Goal: Check status: Check status

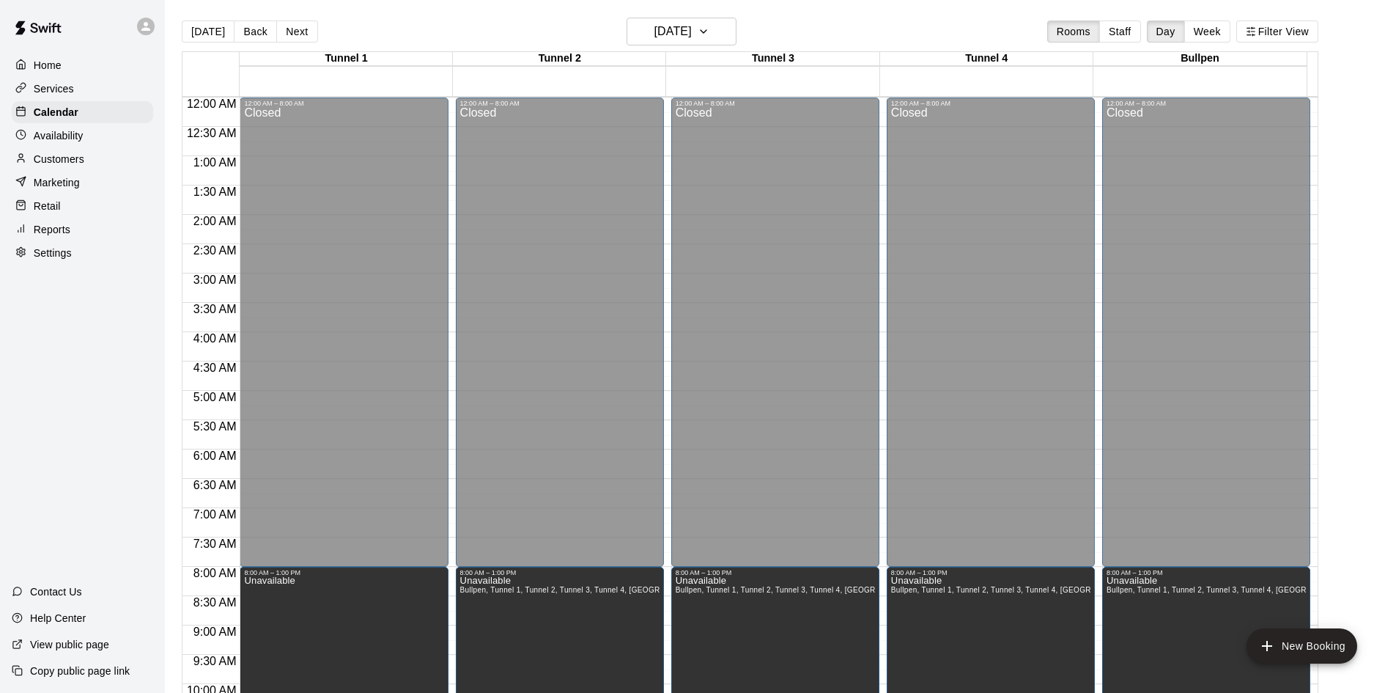
scroll to position [385, 0]
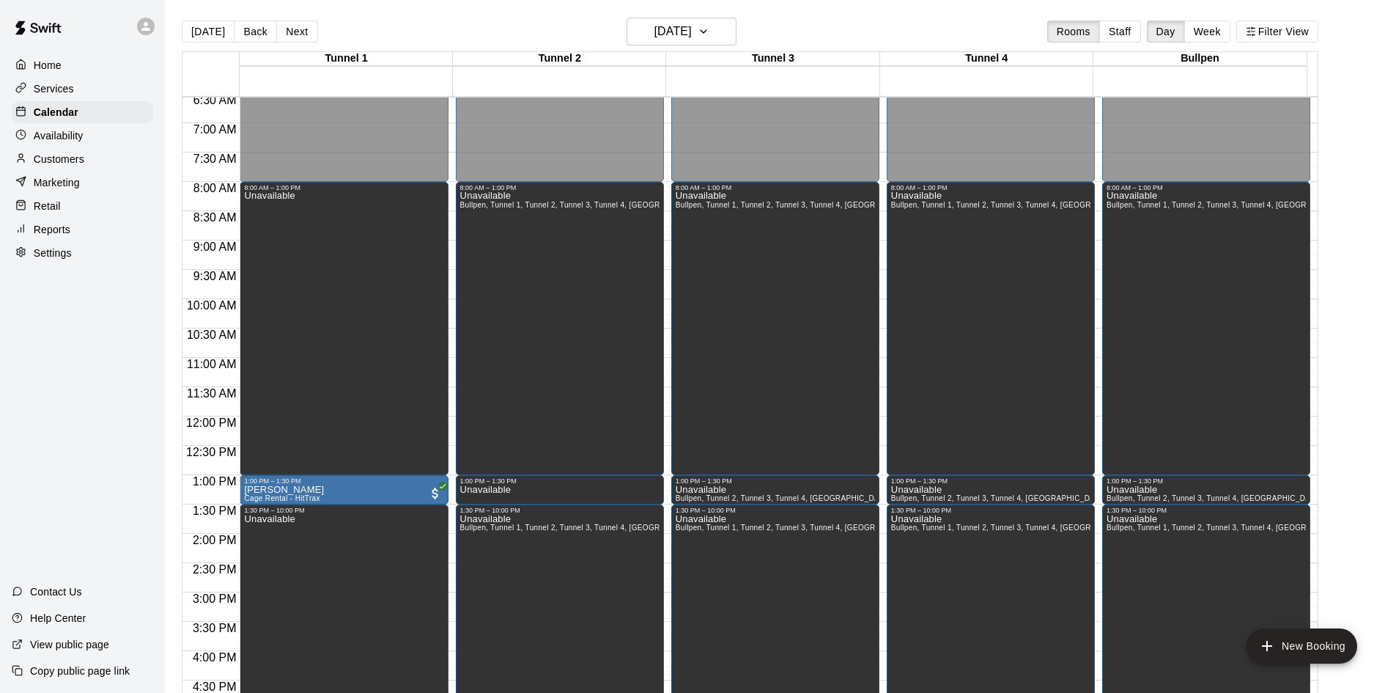
click at [313, 40] on div "[DATE] Back [DATE][DATE] Rooms Staff Day Week Filter View" at bounding box center [750, 35] width 1137 height 34
click at [210, 28] on button "[DATE]" at bounding box center [208, 32] width 53 height 22
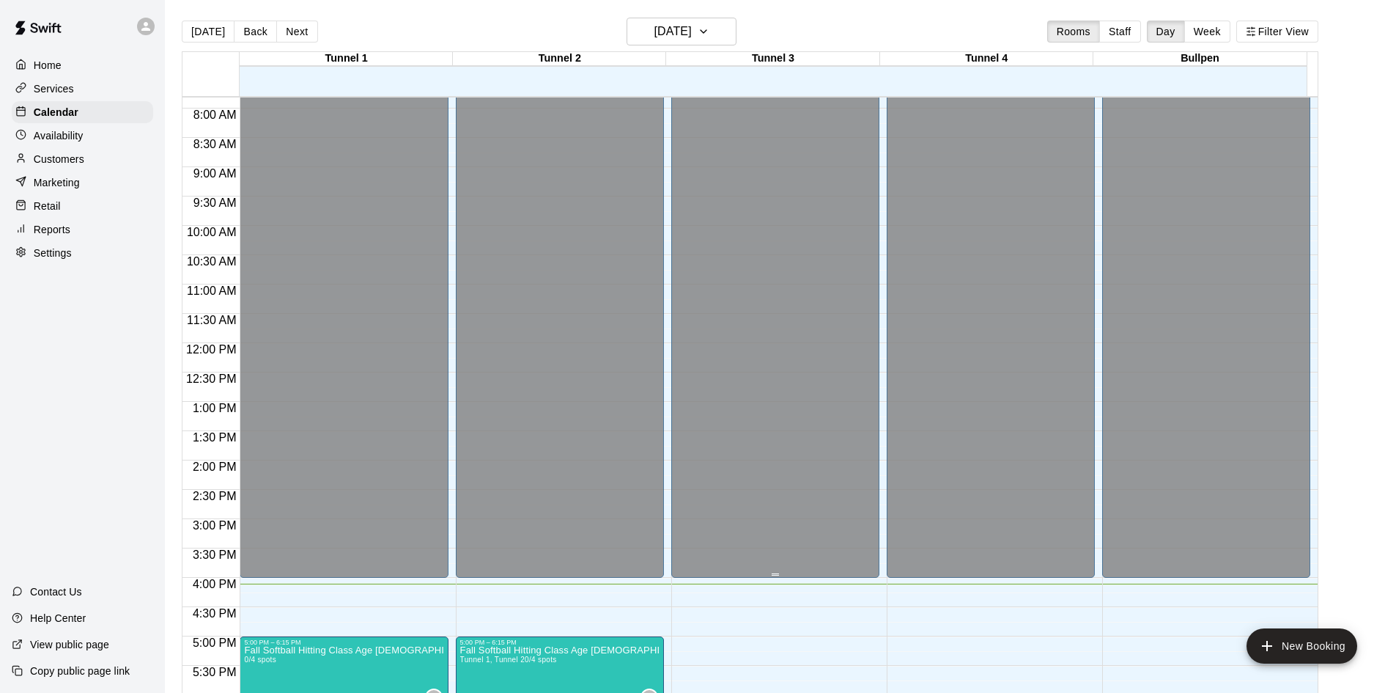
scroll to position [751, 0]
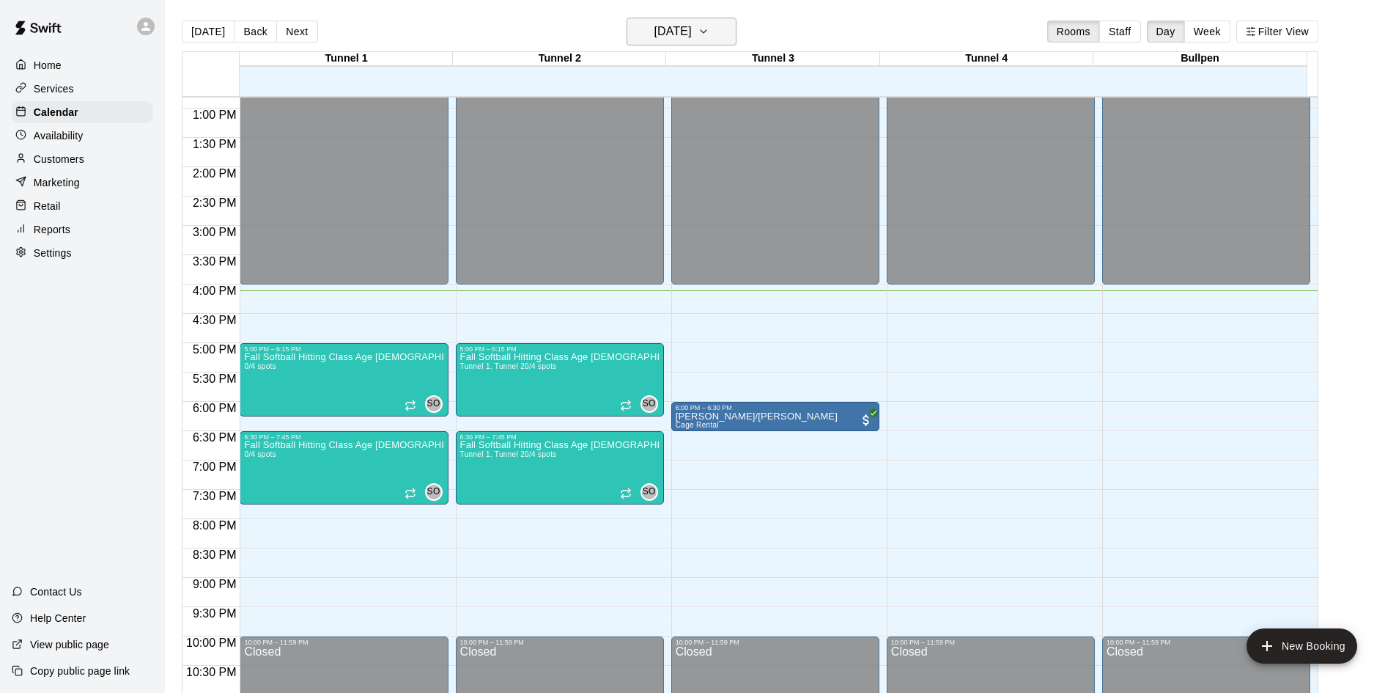
click at [654, 26] on h6 "[DATE]" at bounding box center [672, 31] width 37 height 21
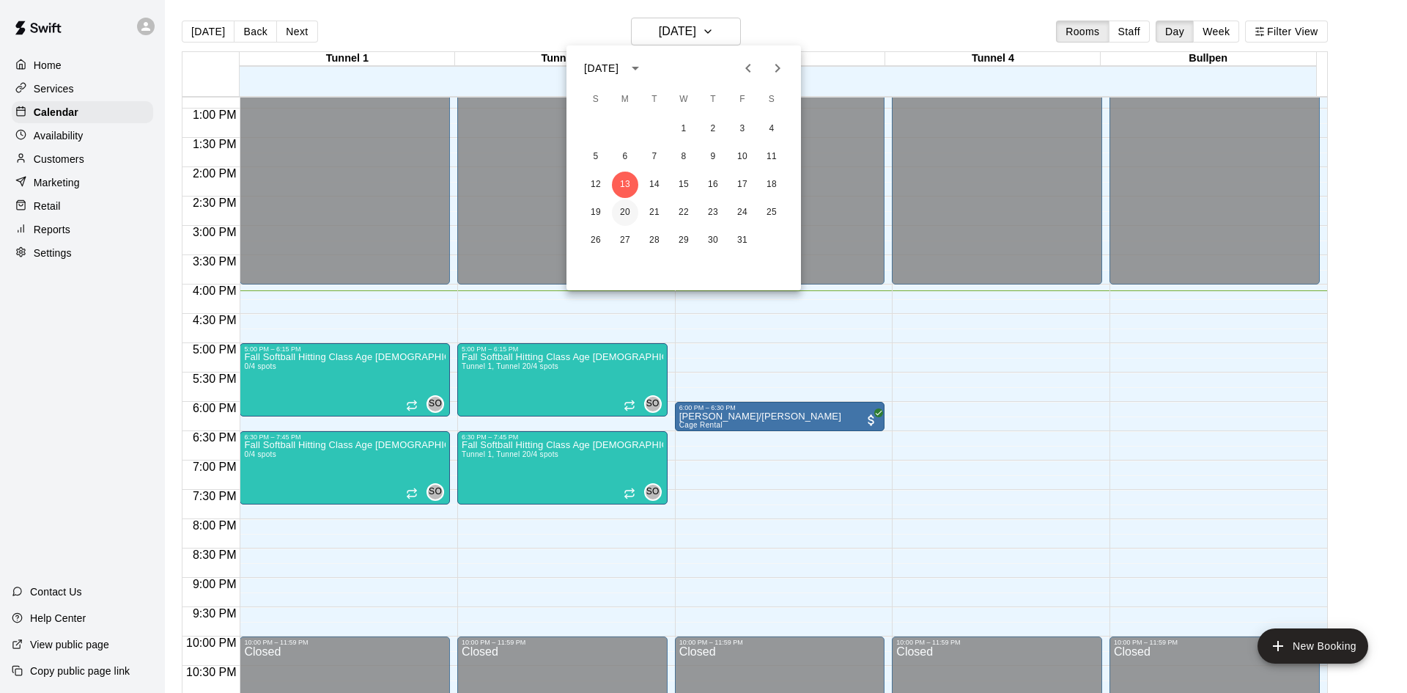
click at [628, 200] on button "20" at bounding box center [625, 212] width 26 height 26
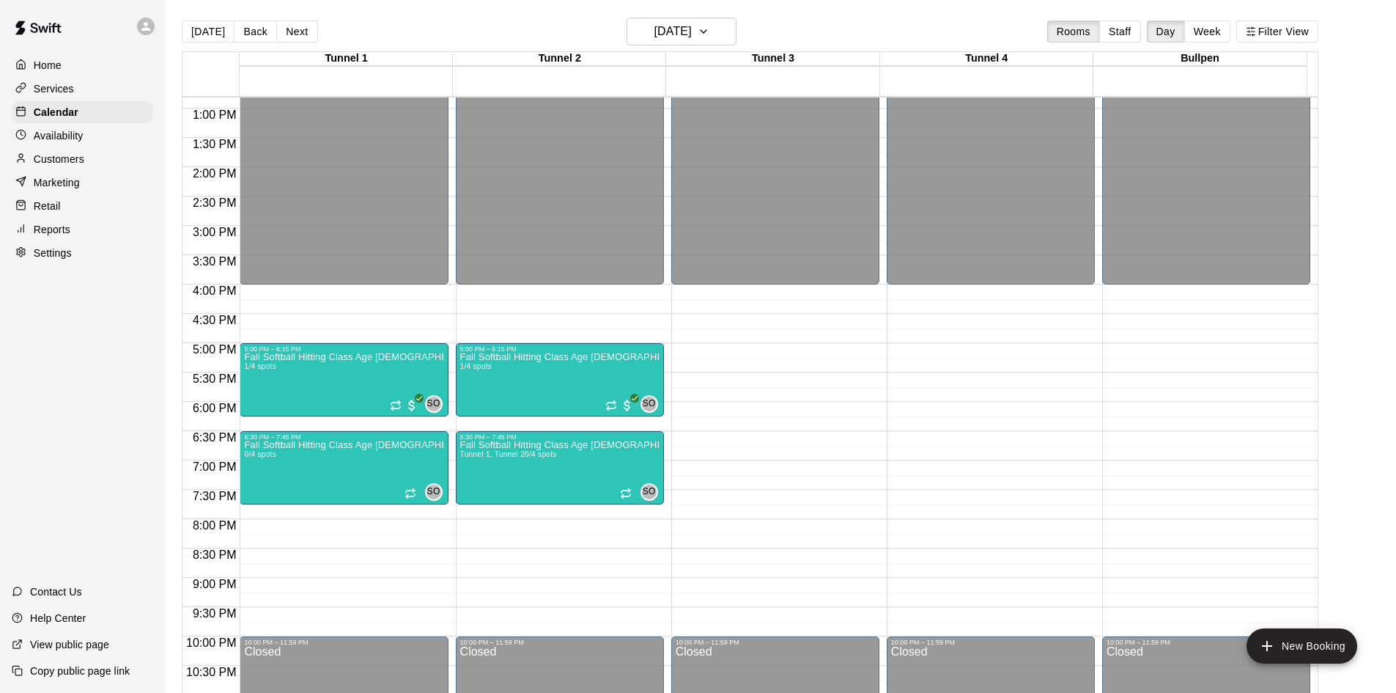
click at [687, 12] on main "[DATE] Back [DATE][DATE] Rooms Staff Day Week Filter View Tunnel 1 20 [GEOGRAPH…" at bounding box center [780, 358] width 1231 height 716
click at [673, 32] on h6 "[DATE]" at bounding box center [672, 31] width 37 height 21
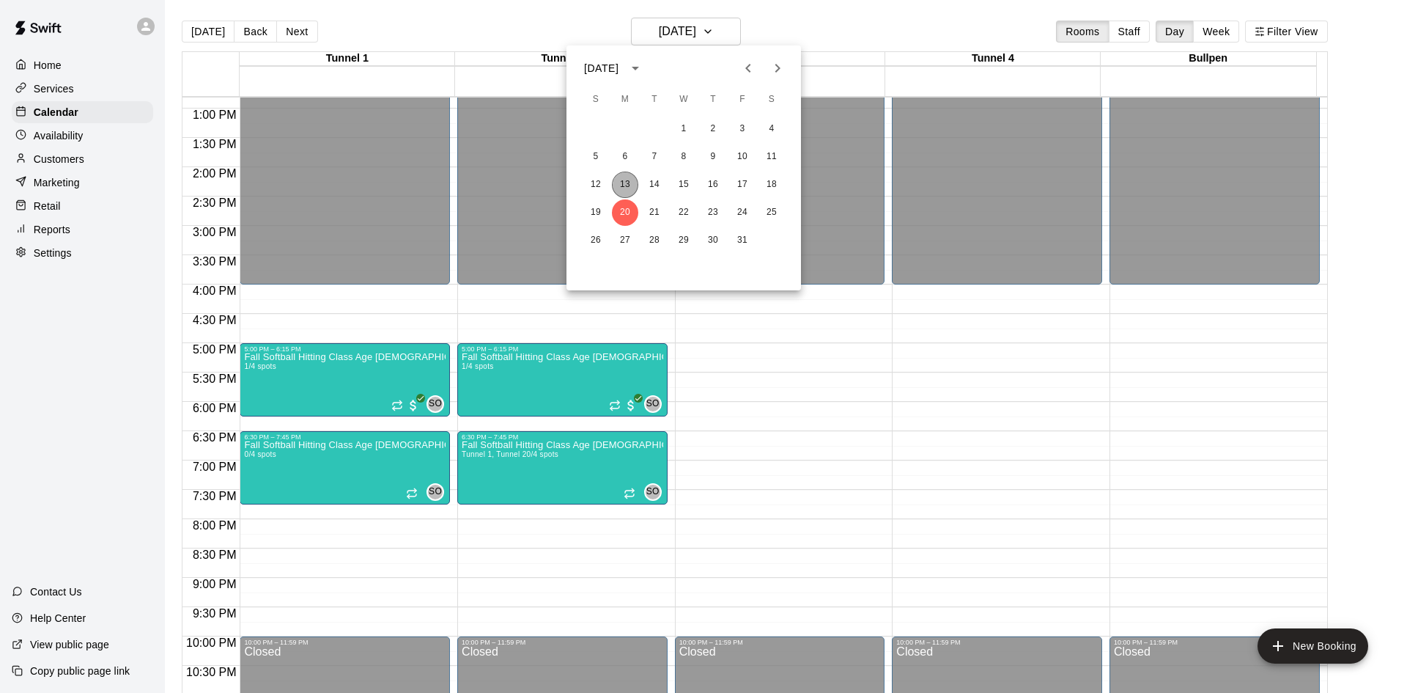
click at [626, 179] on button "13" at bounding box center [625, 184] width 26 height 26
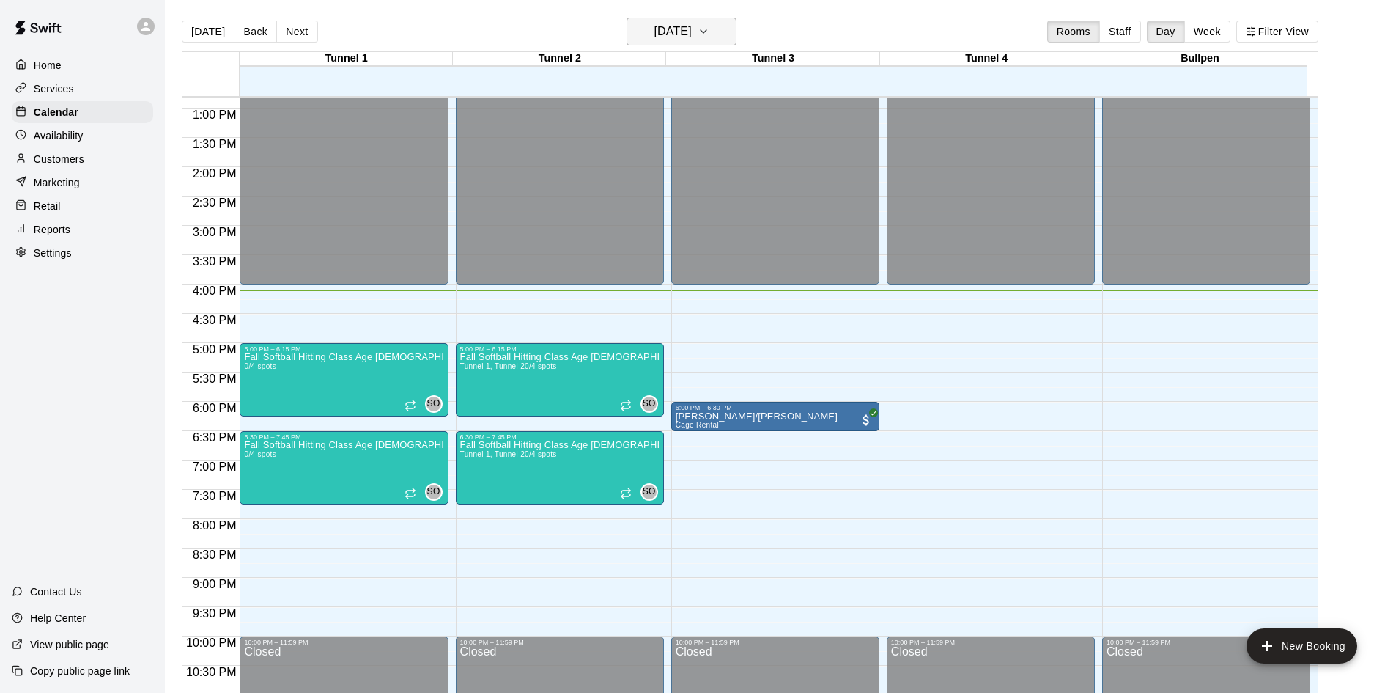
click at [654, 23] on h6 "[DATE]" at bounding box center [672, 31] width 37 height 21
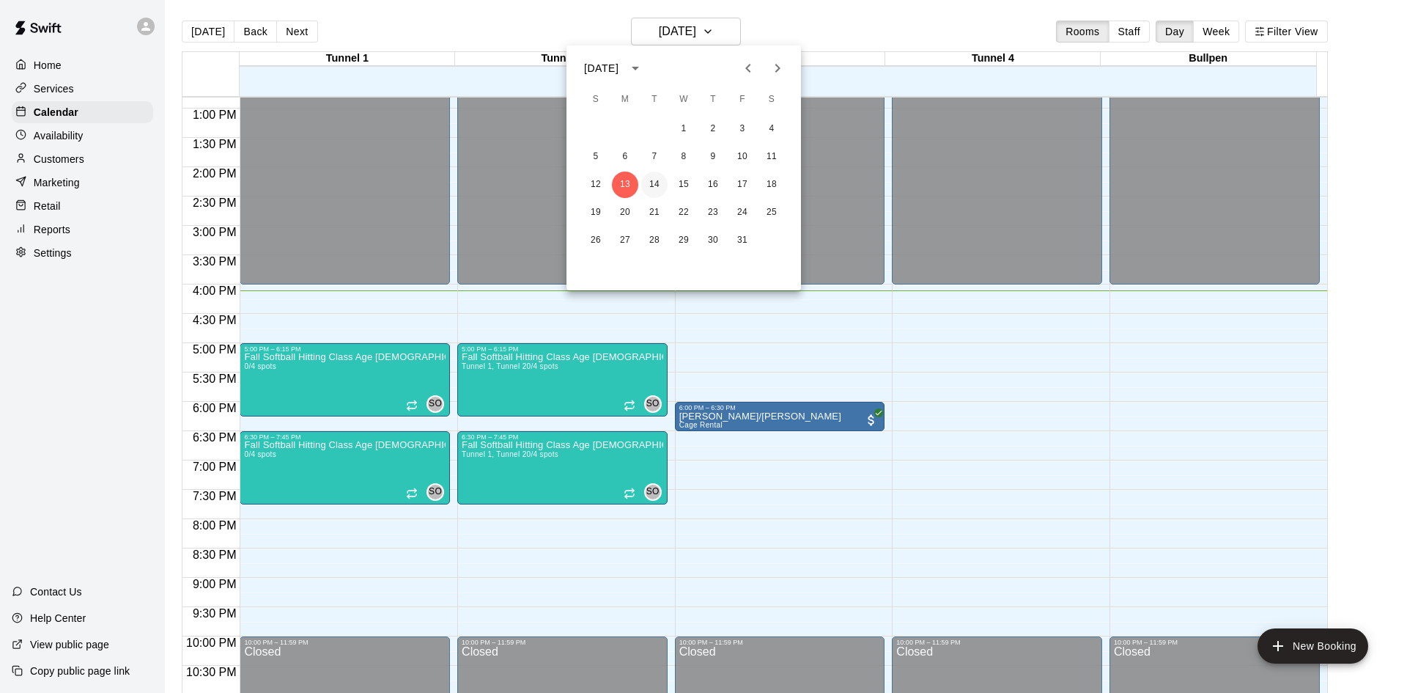
click at [663, 184] on button "14" at bounding box center [654, 184] width 26 height 26
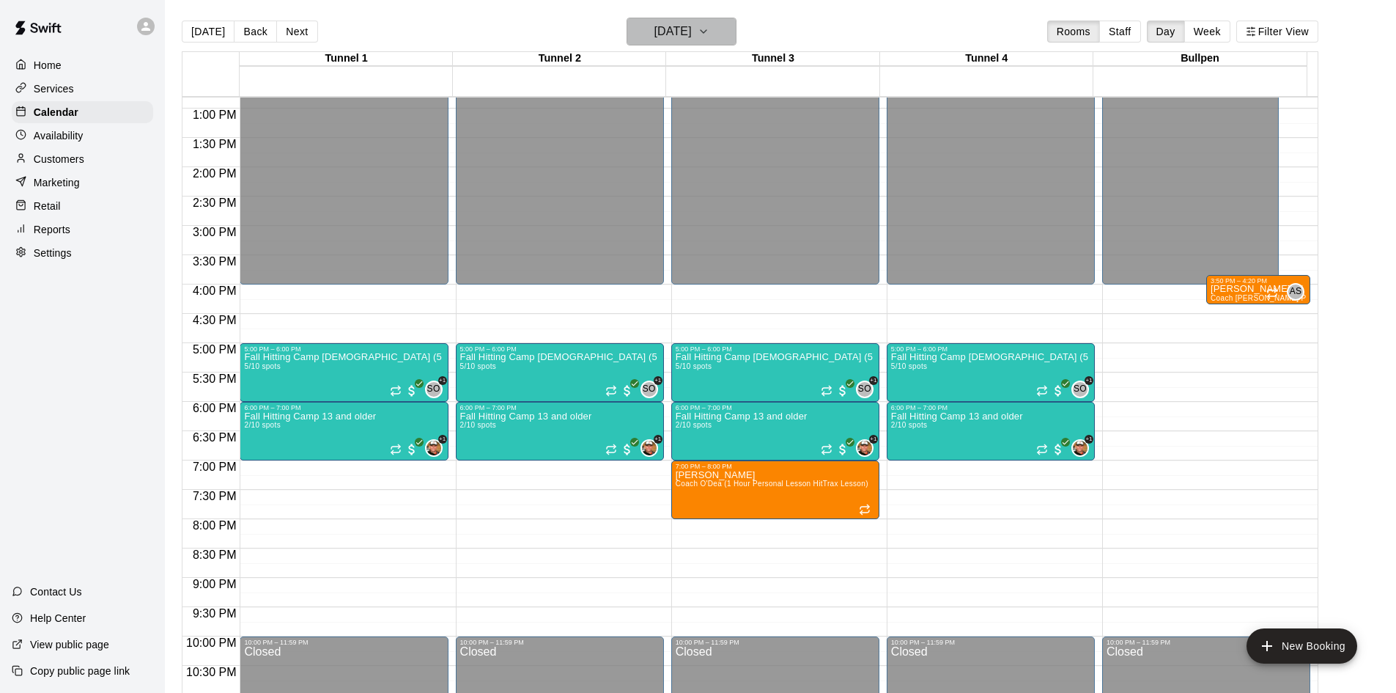
click at [691, 31] on h6 "[DATE]" at bounding box center [672, 31] width 37 height 21
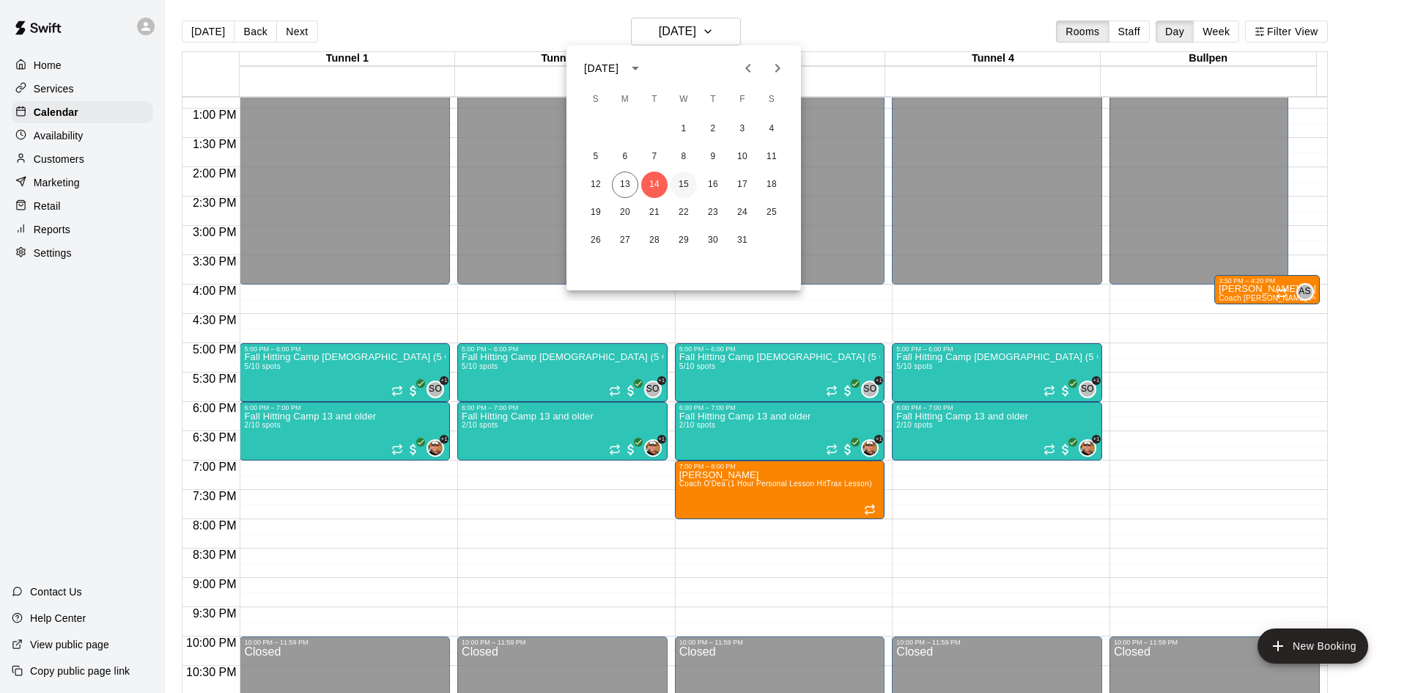
click at [678, 185] on button "15" at bounding box center [684, 184] width 26 height 26
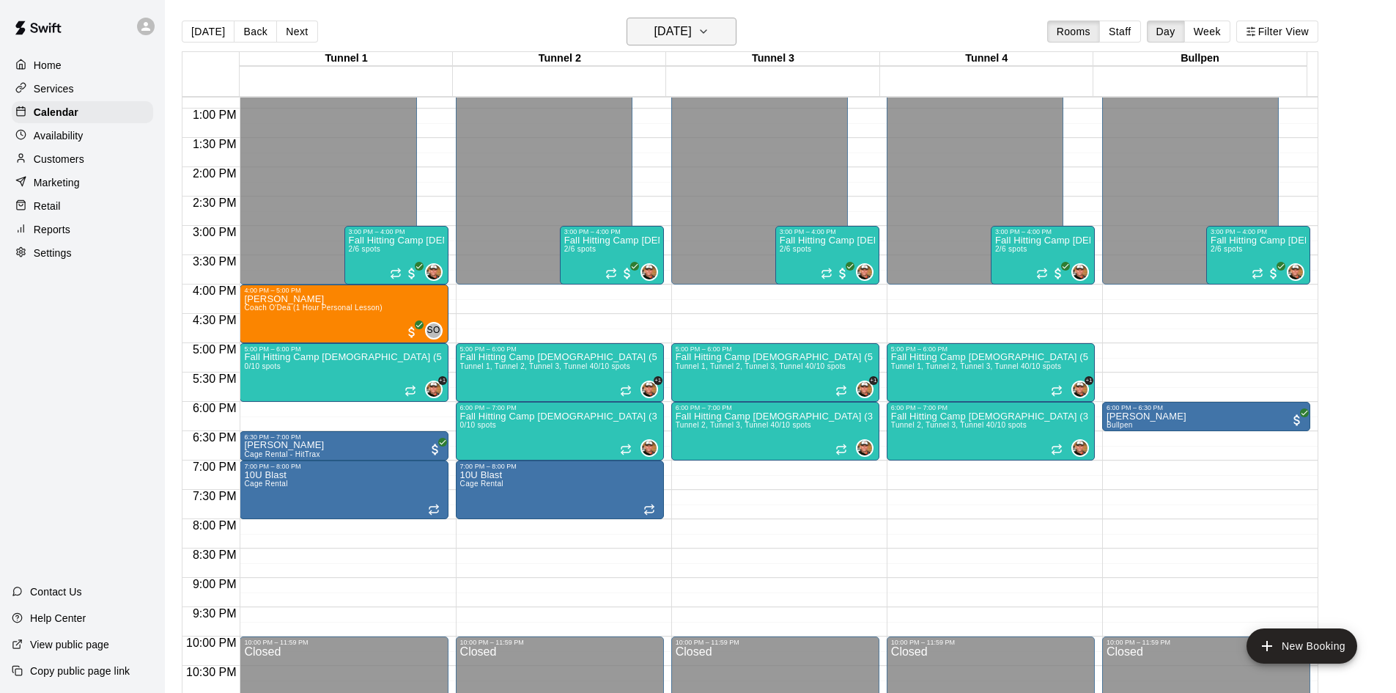
click at [674, 34] on h6 "[DATE]" at bounding box center [672, 31] width 37 height 21
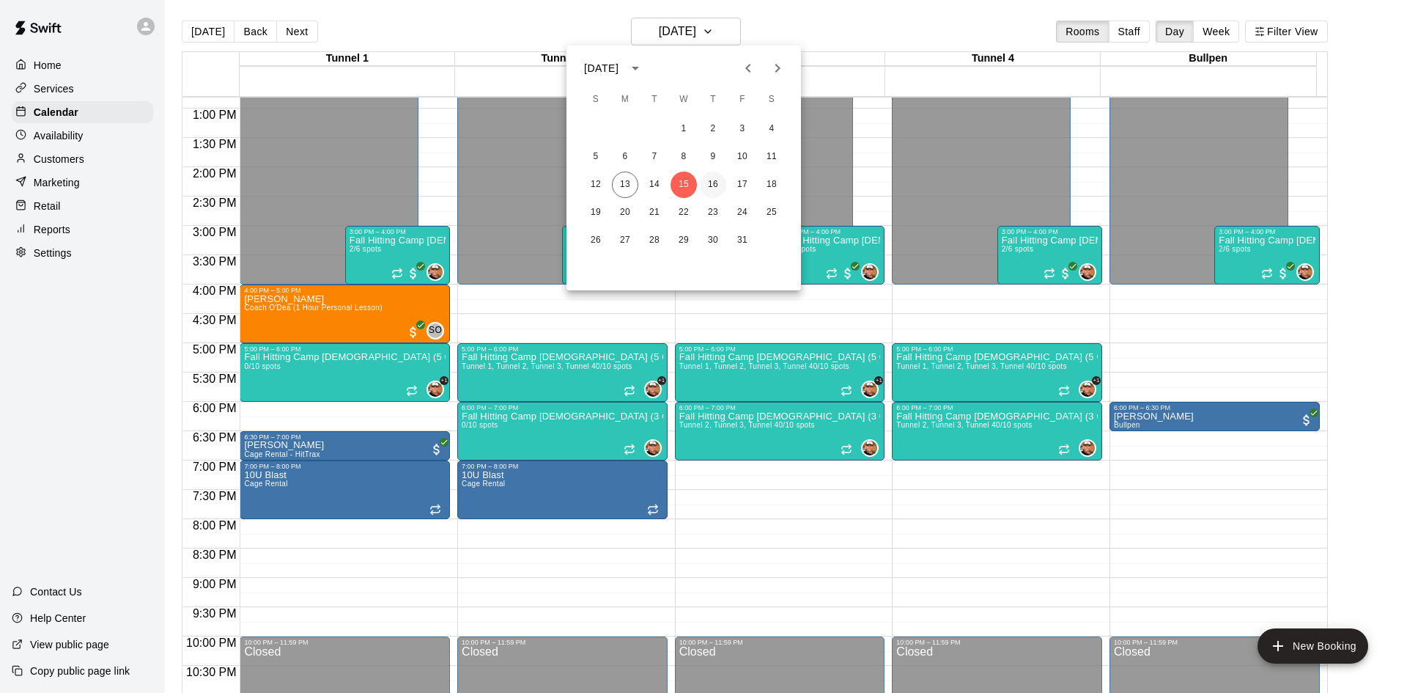
click at [717, 177] on button "16" at bounding box center [713, 184] width 26 height 26
